Goal: Communication & Community: Answer question/provide support

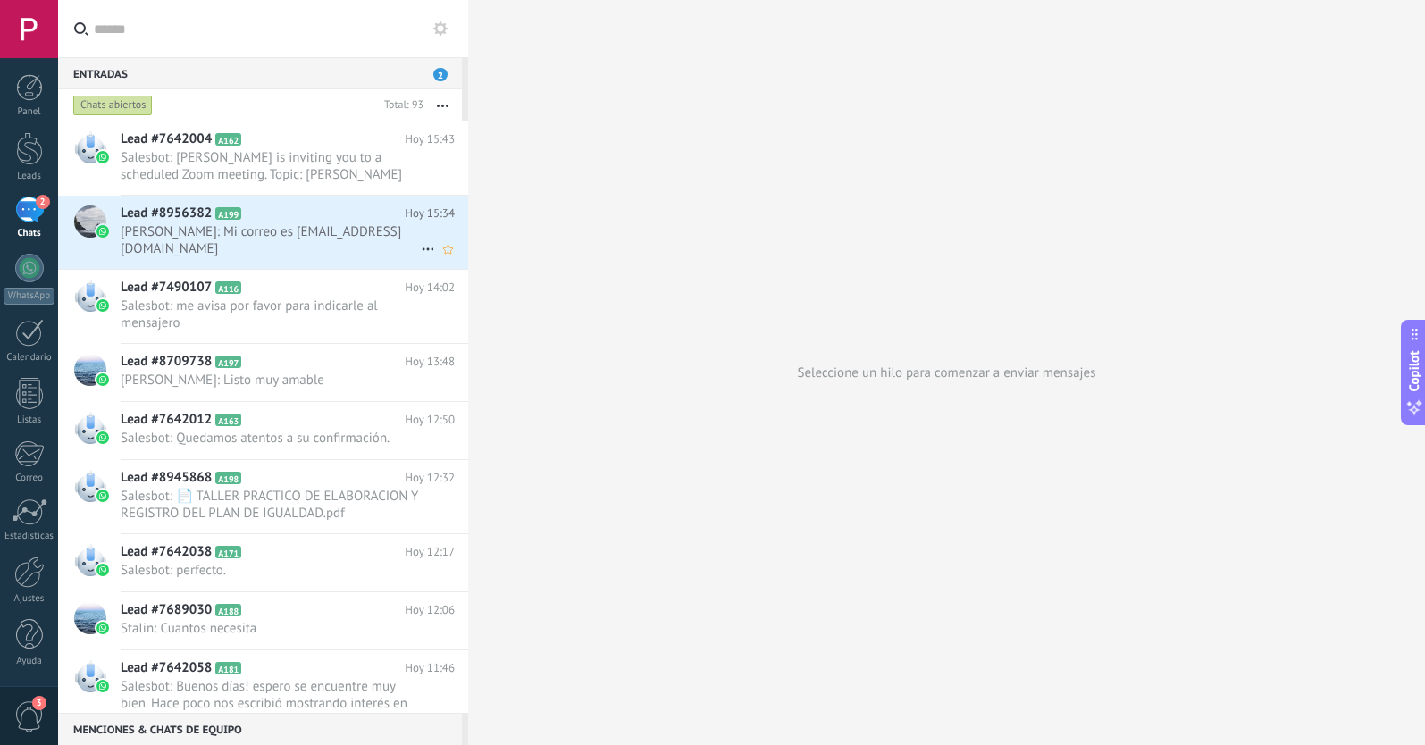
click at [303, 247] on span "[PERSON_NAME]: Mi correo es [EMAIL_ADDRESS][DOMAIN_NAME]" at bounding box center [271, 240] width 300 height 34
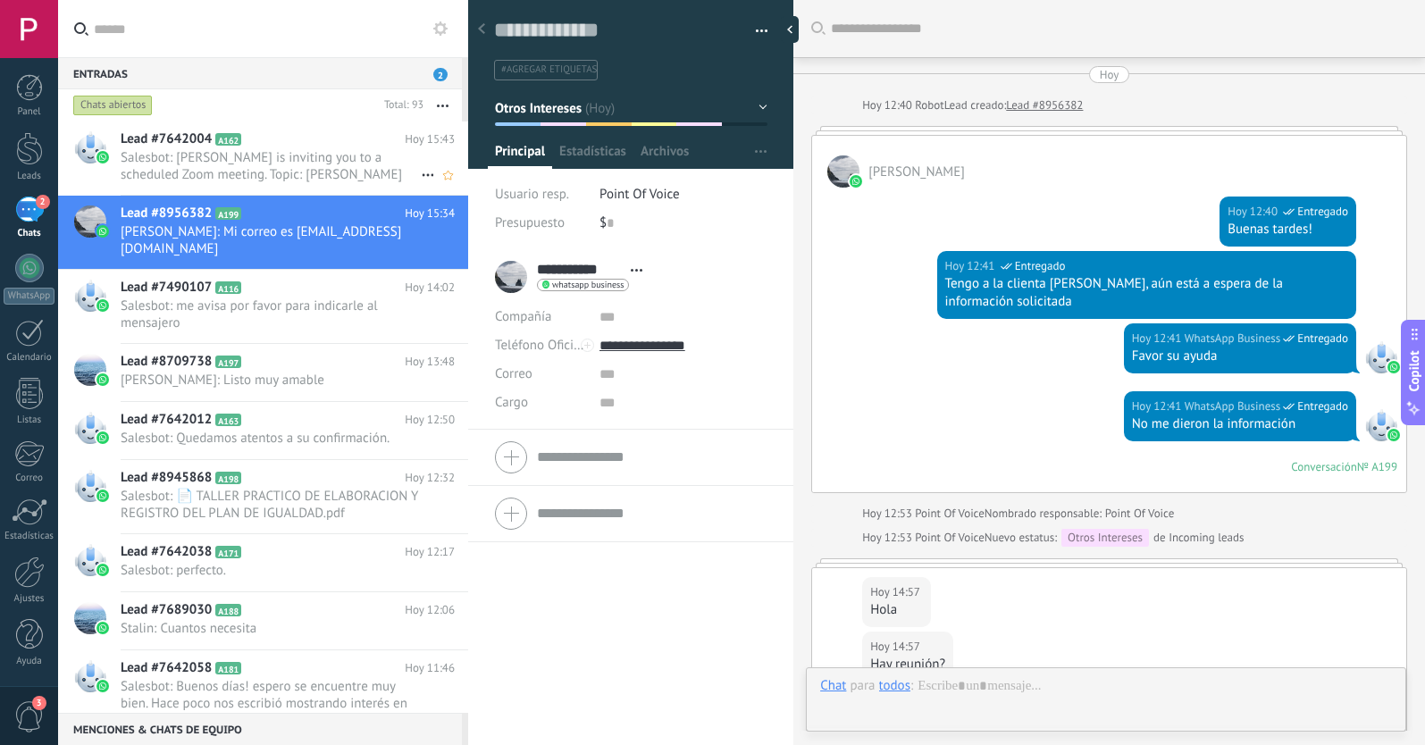
scroll to position [733, 0]
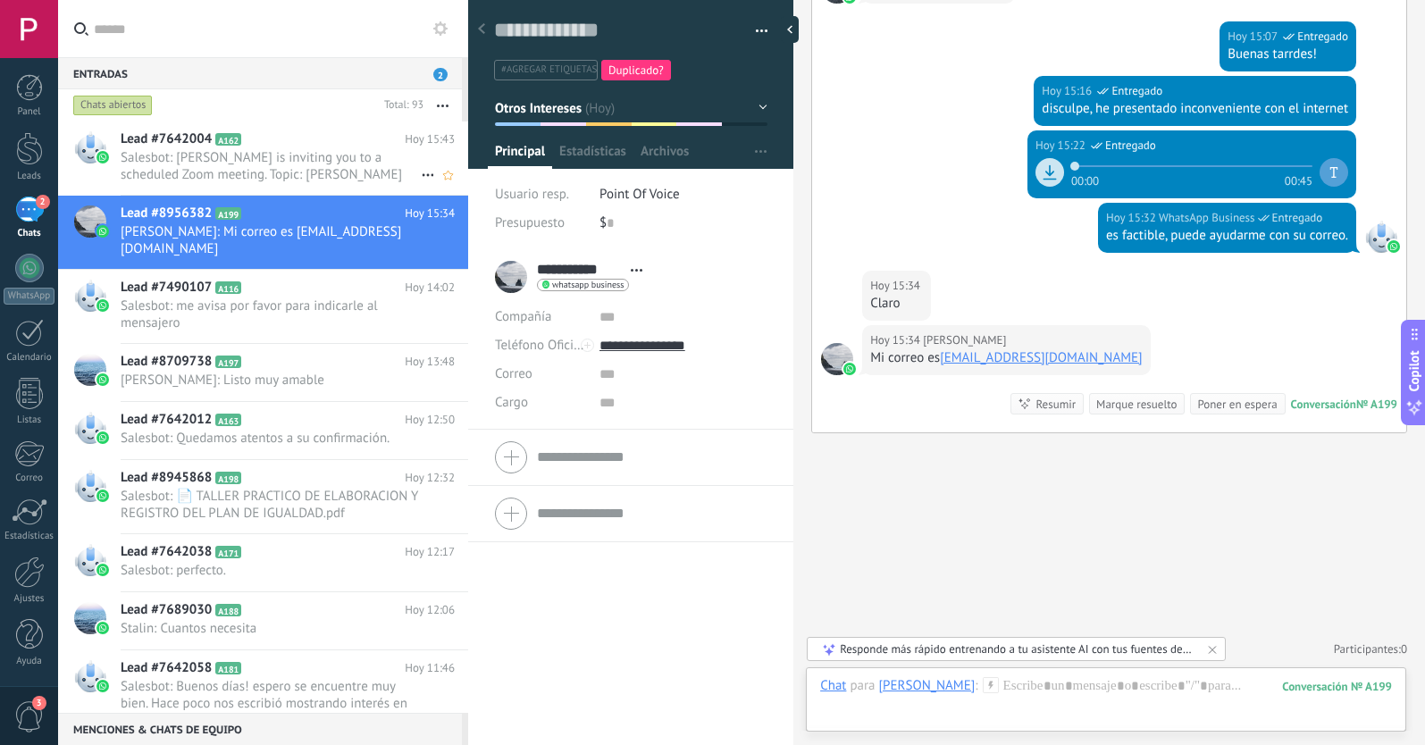
click at [322, 151] on span "Salesbot: [PERSON_NAME] is inviting you to a scheduled Zoom meeting. Topic: [PE…" at bounding box center [271, 166] width 300 height 34
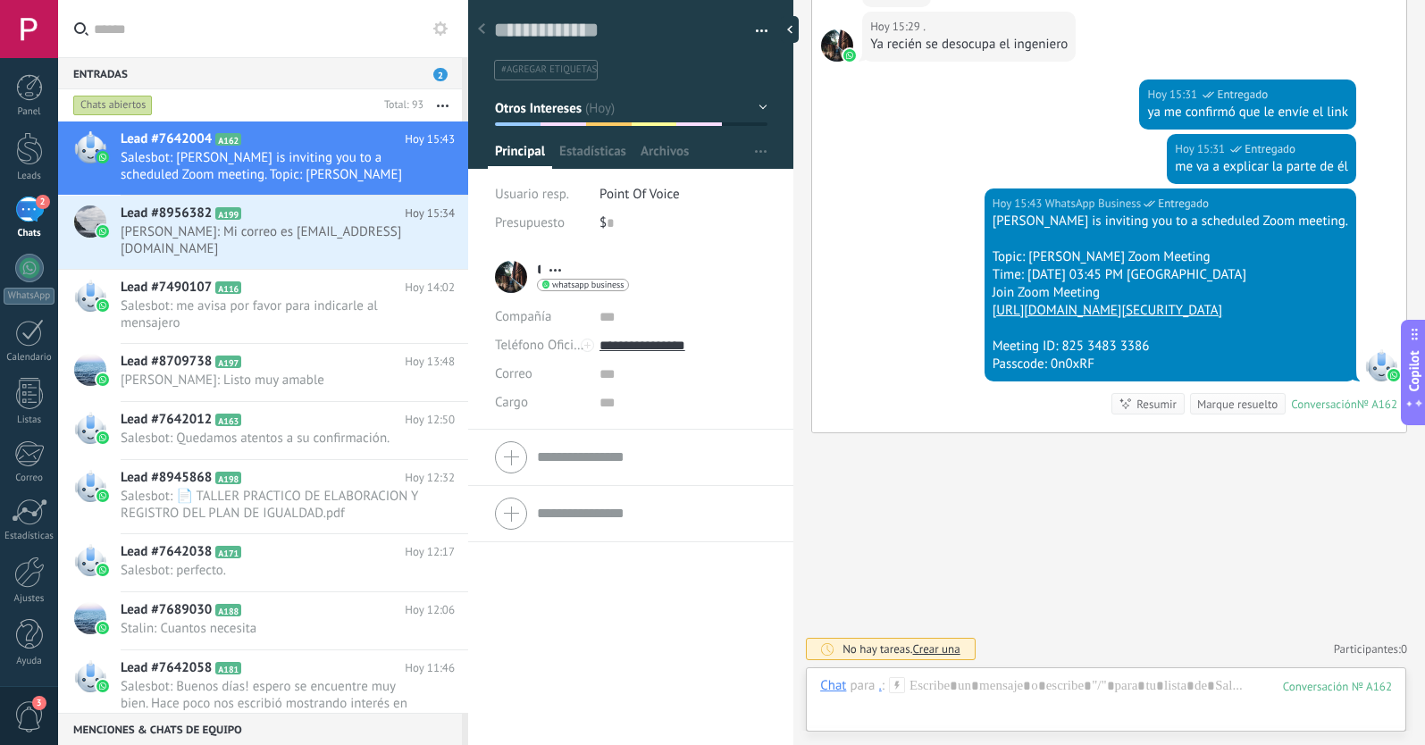
scroll to position [2650, 0]
click at [485, 23] on div at bounding box center [481, 30] width 25 height 35
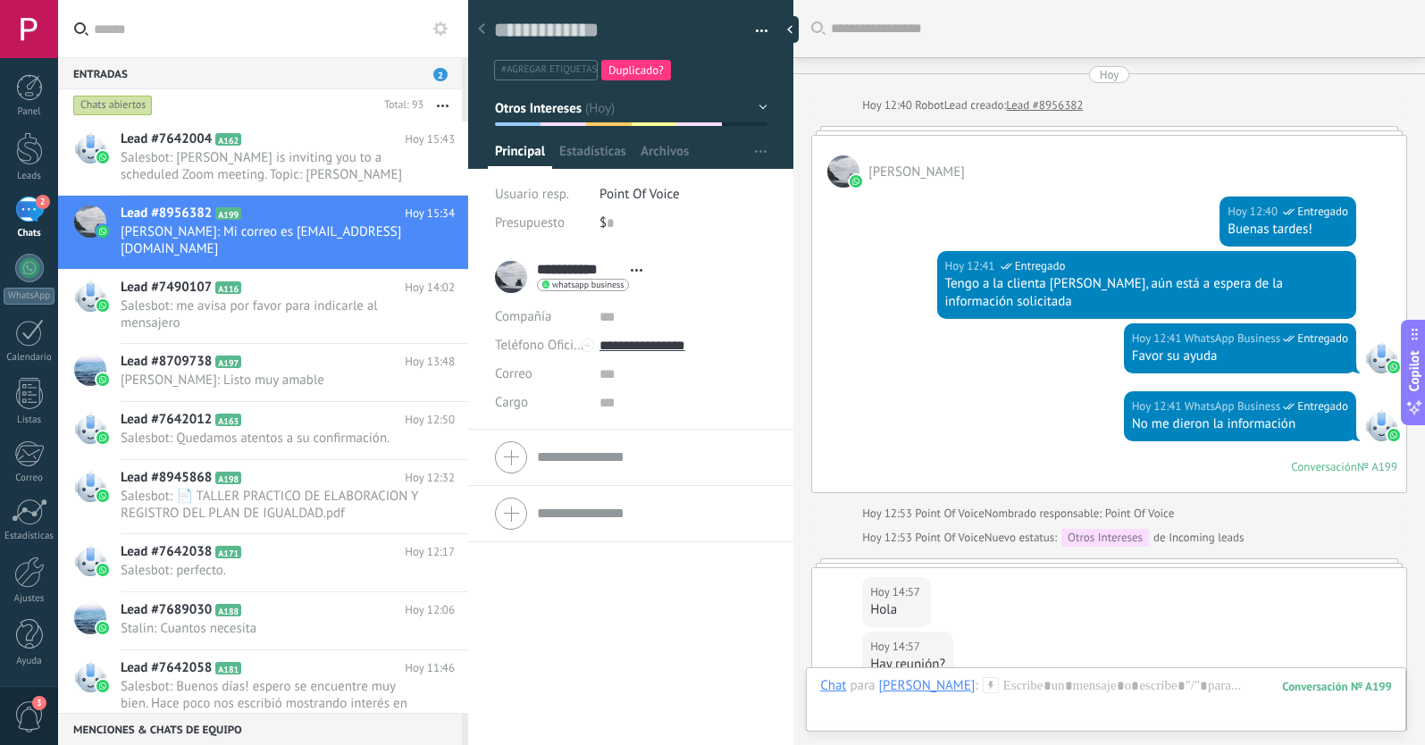
scroll to position [733, 0]
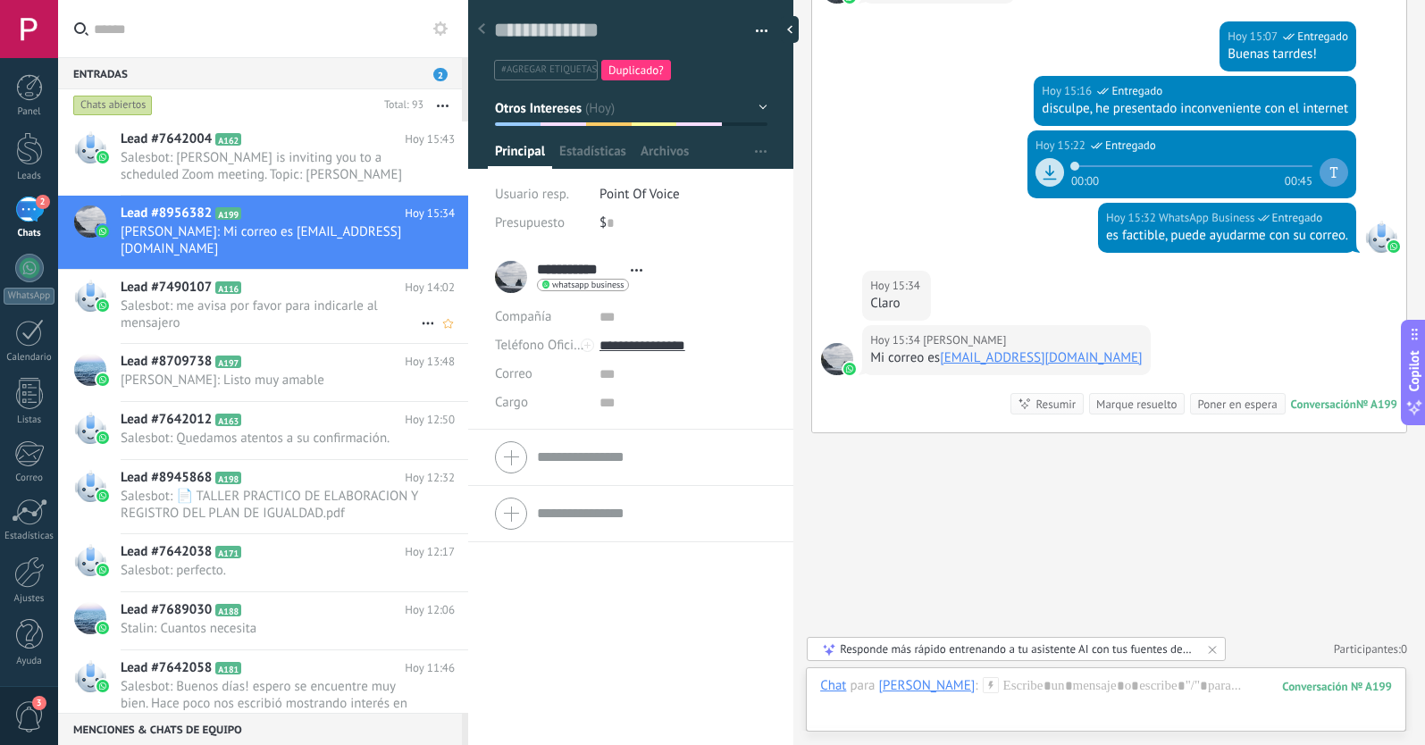
click at [263, 318] on span "Salesbot: me avisa por favor para indicarle al mensajero" at bounding box center [271, 315] width 300 height 34
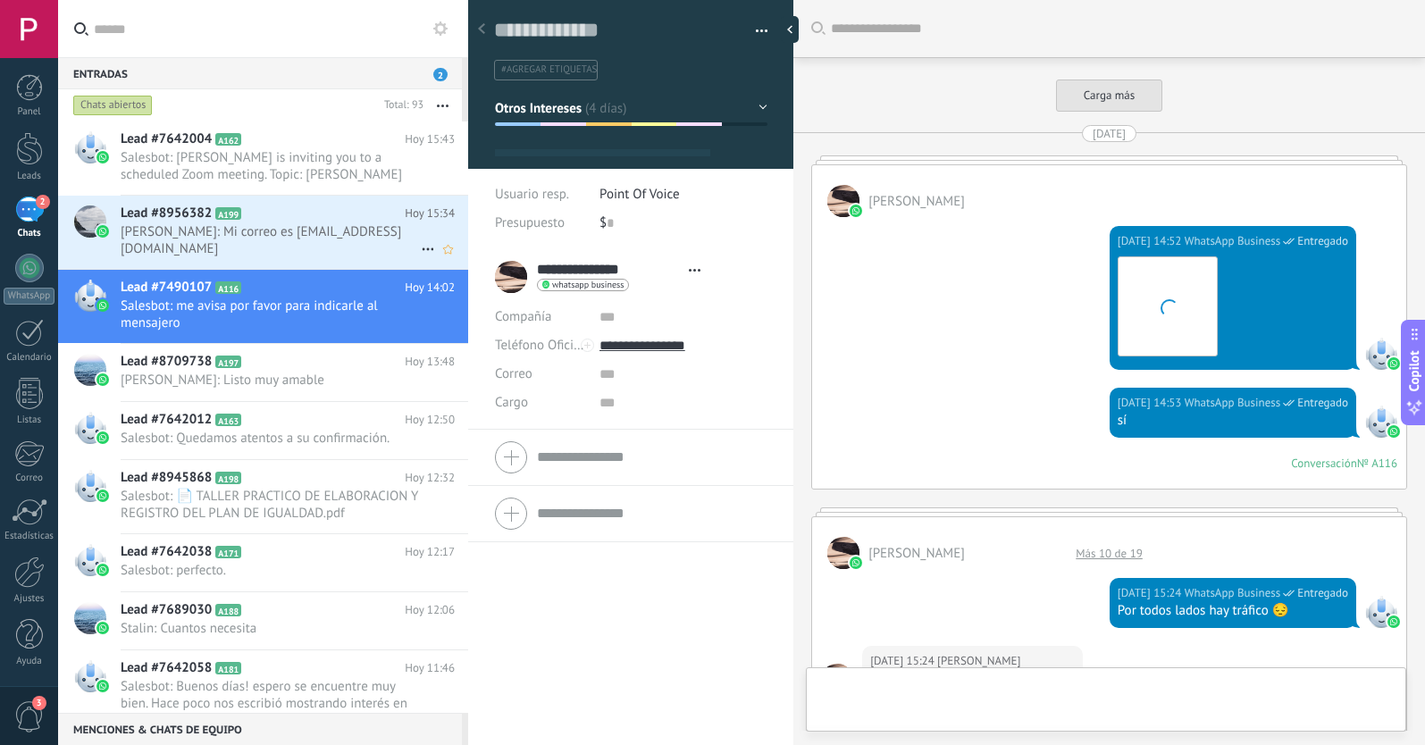
drag, startPoint x: 315, startPoint y: 235, endPoint x: 398, endPoint y: 241, distance: 83.3
click at [315, 235] on span "[PERSON_NAME]: Mi correo es [EMAIL_ADDRESS][DOMAIN_NAME]" at bounding box center [271, 240] width 300 height 34
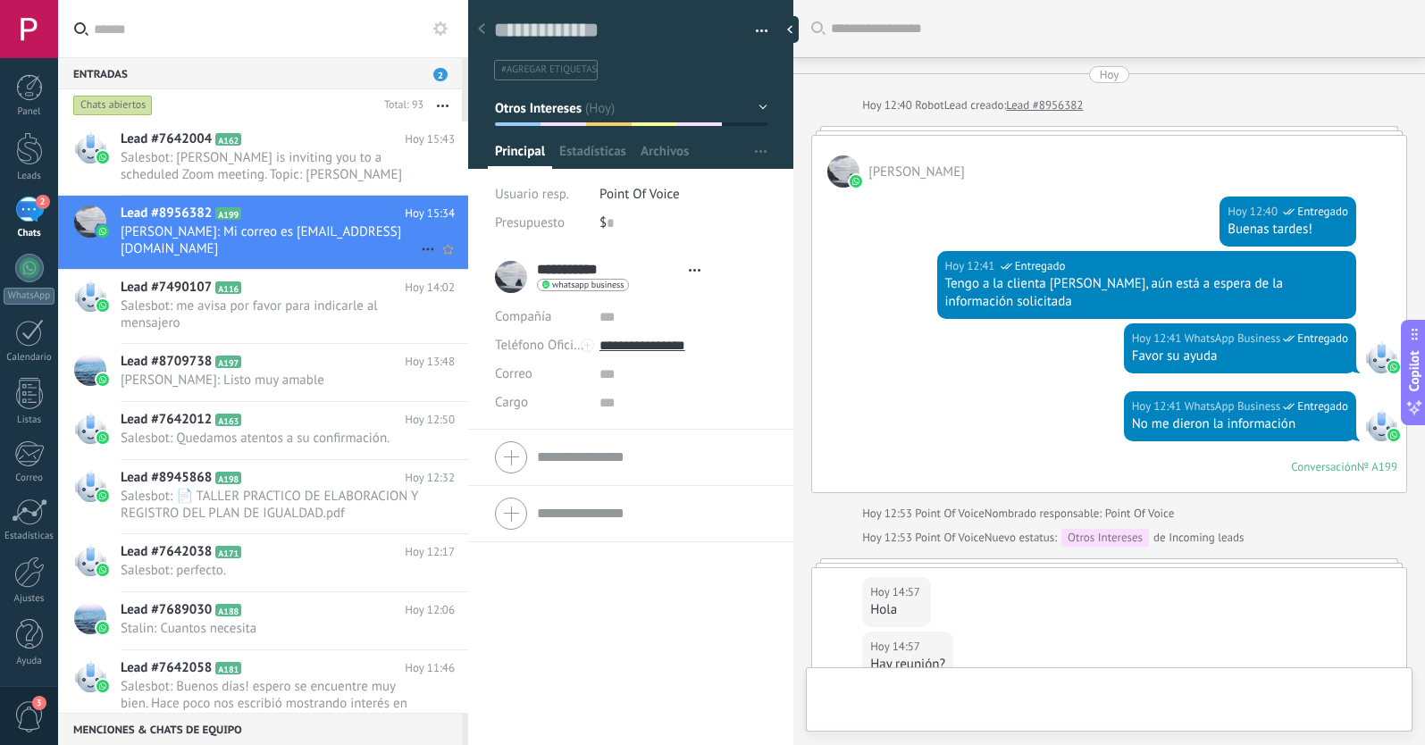
click at [418, 248] on icon at bounding box center [427, 249] width 21 height 21
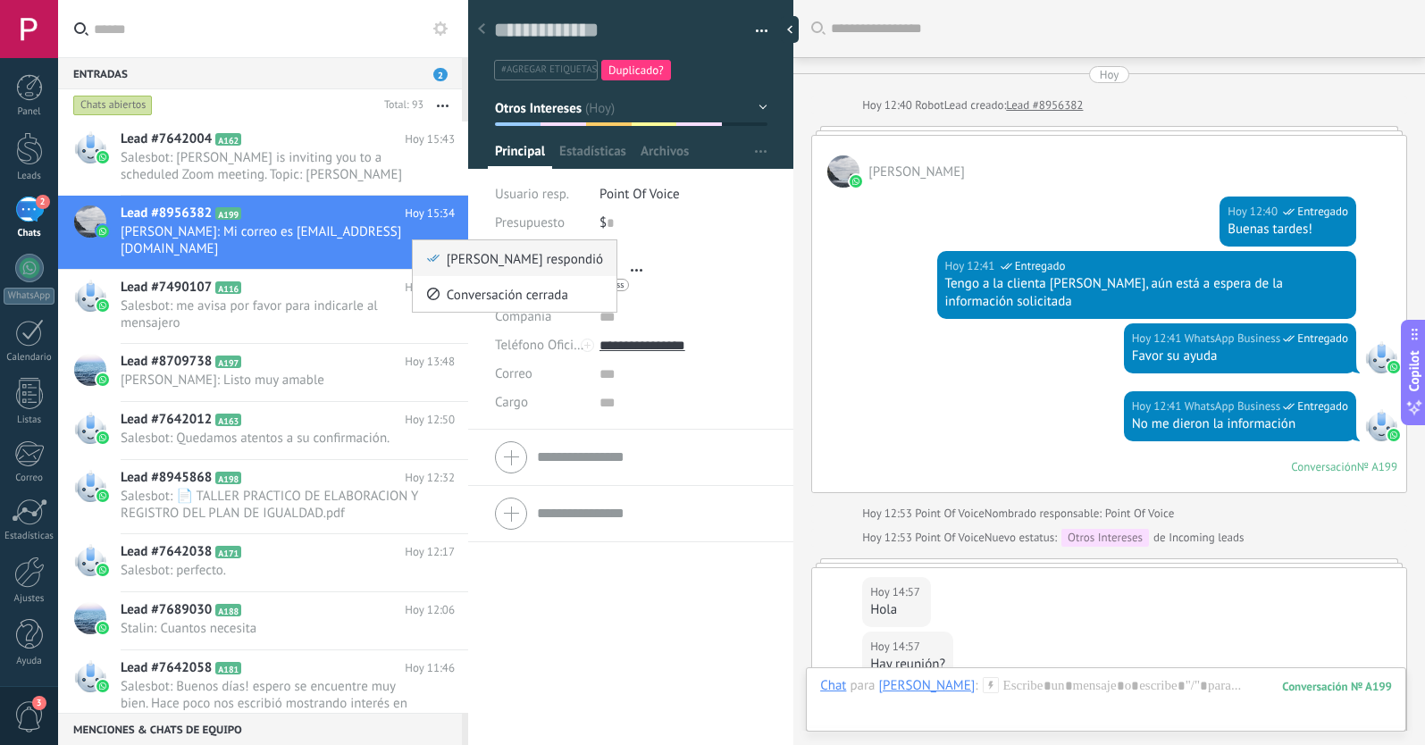
scroll to position [27, 0]
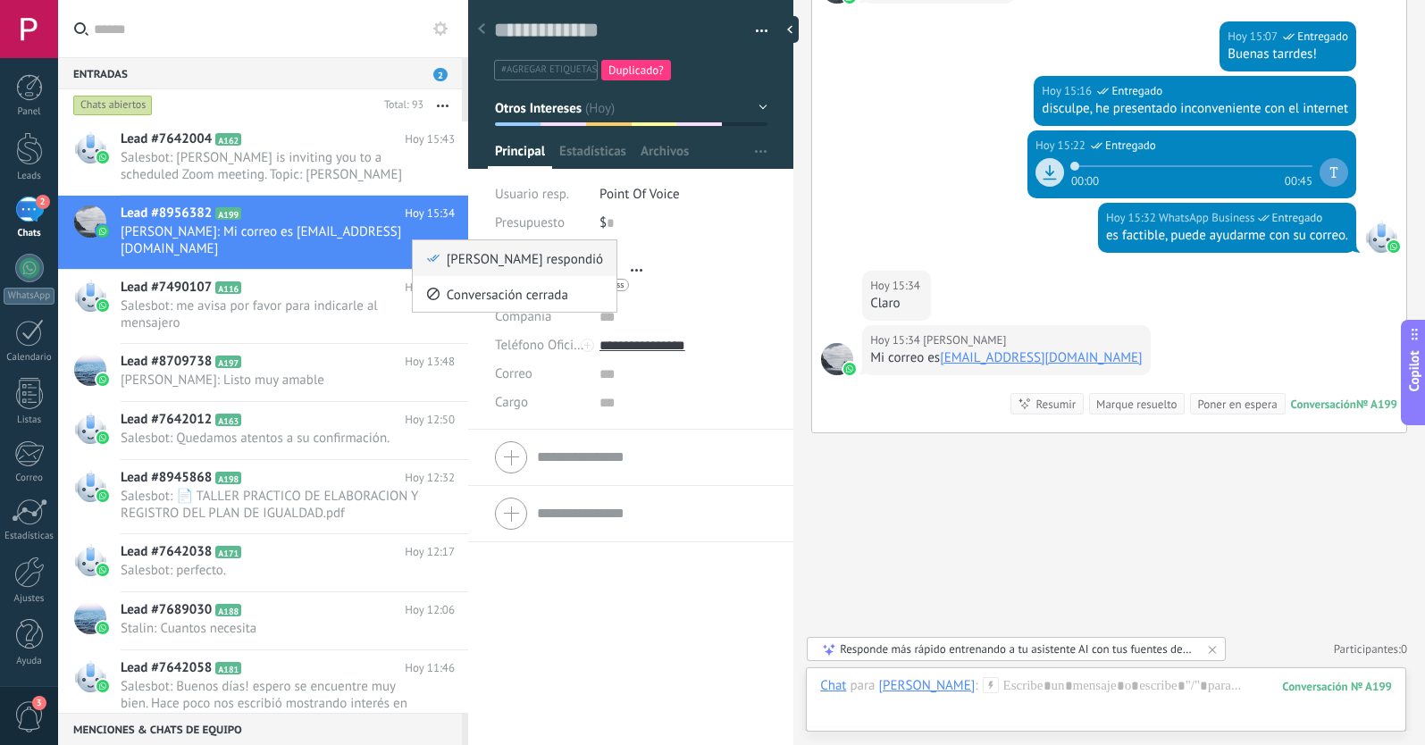
click at [439, 264] on icon at bounding box center [433, 258] width 13 height 13
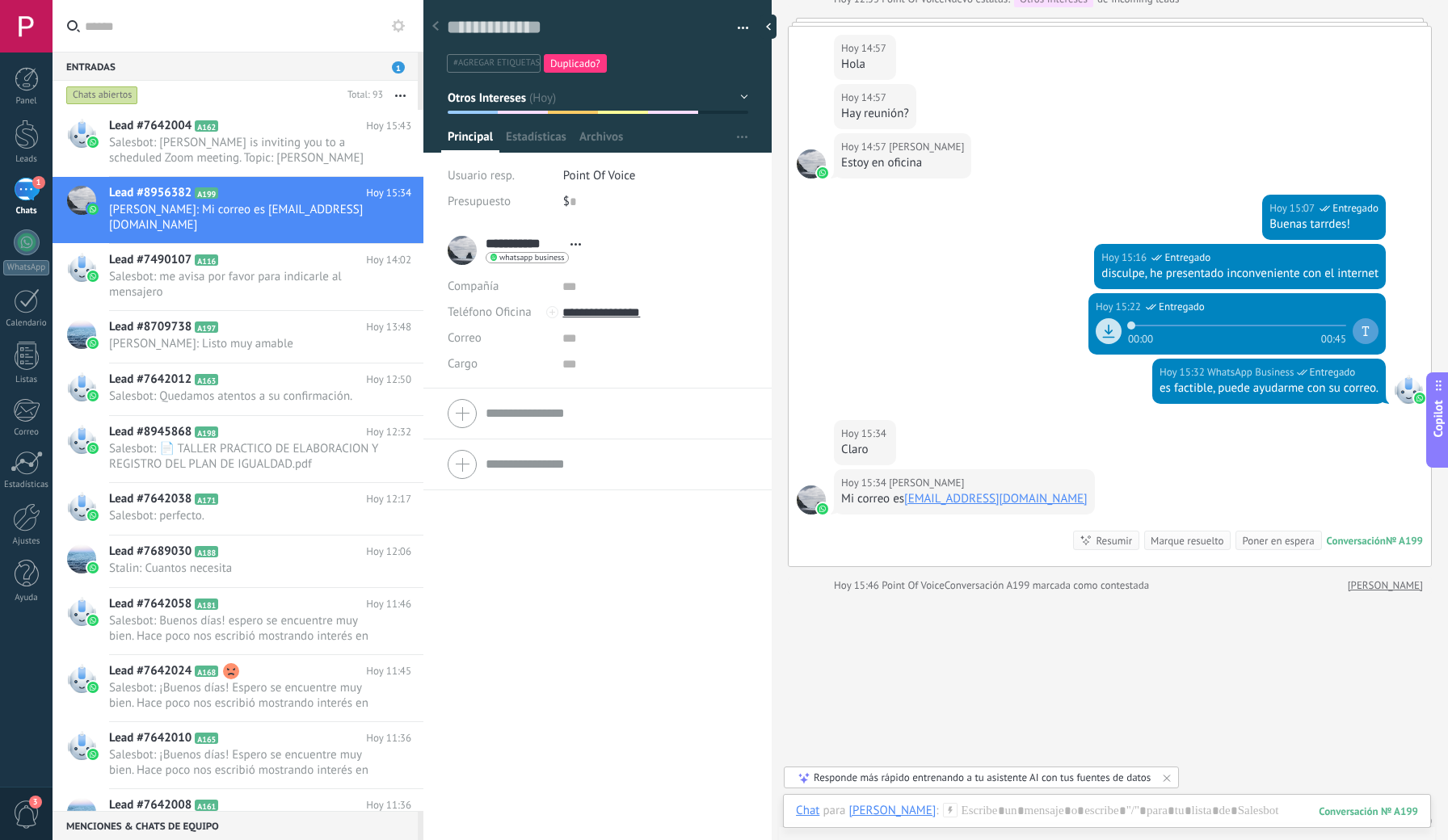
type textarea "**********"
